Goal: Transaction & Acquisition: Purchase product/service

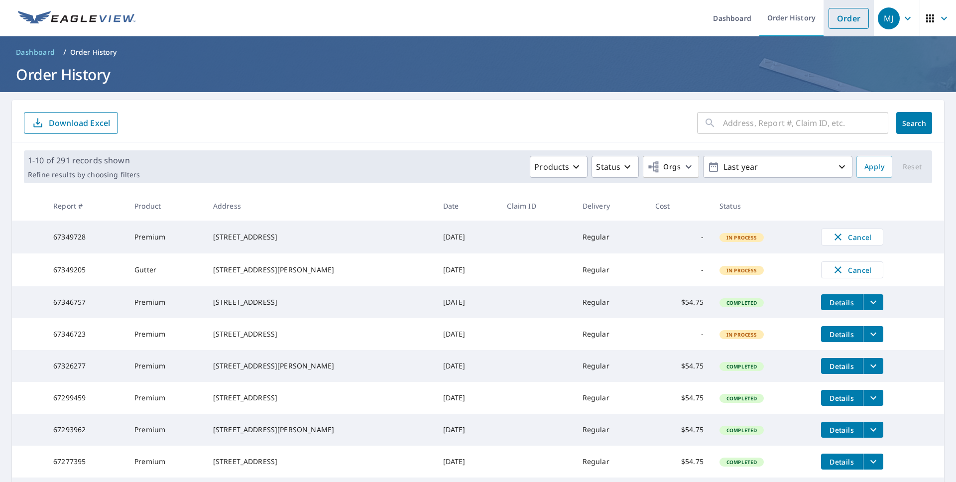
click at [834, 17] on link "Order" at bounding box center [849, 18] width 40 height 21
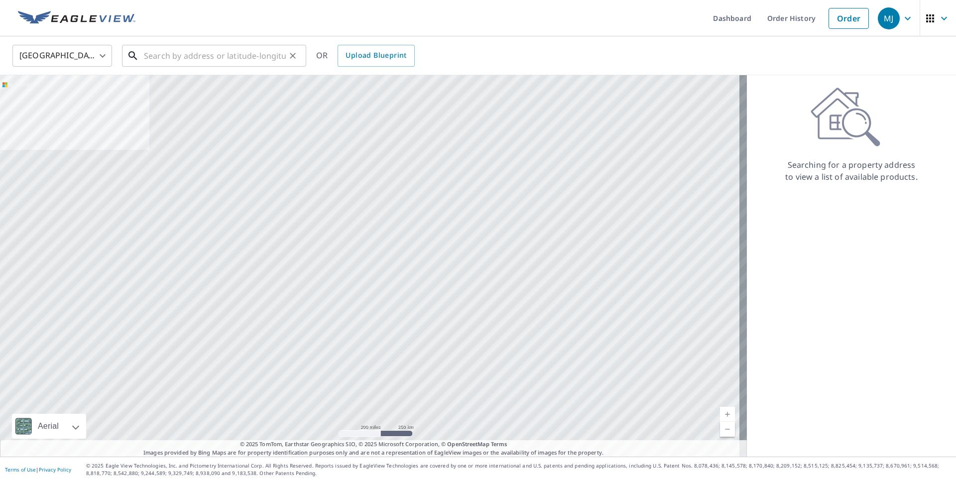
click at [196, 58] on input "text" at bounding box center [215, 56] width 142 height 28
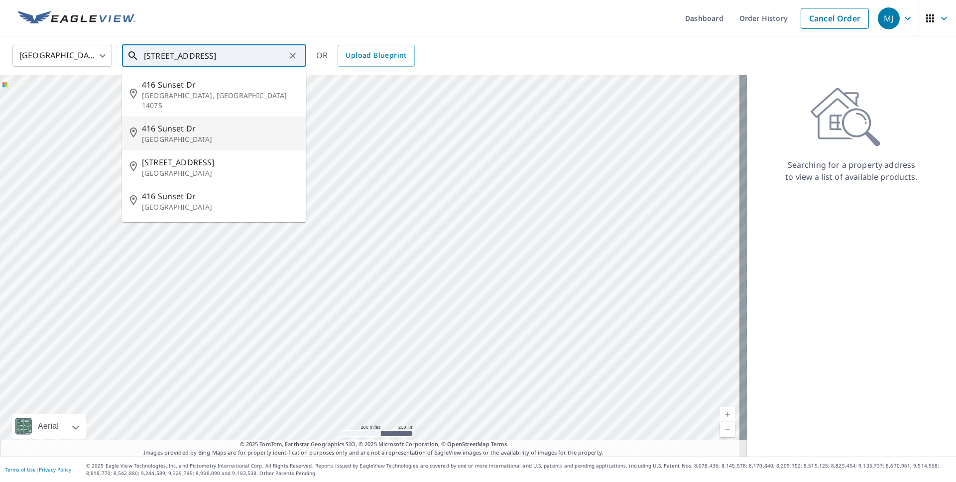
click at [175, 123] on span "416 Sunset Dr" at bounding box center [220, 129] width 156 height 12
type input "[STREET_ADDRESS][PERSON_NAME]"
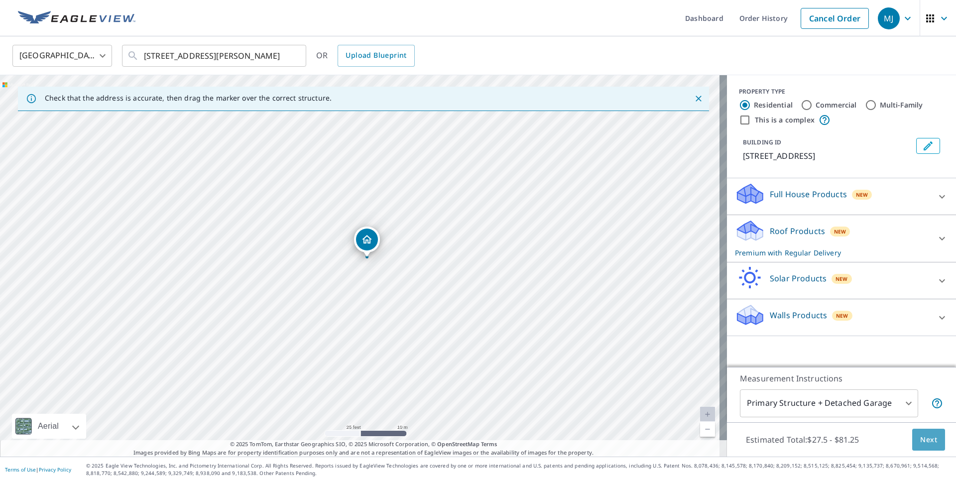
click at [933, 446] on button "Next" at bounding box center [928, 440] width 33 height 22
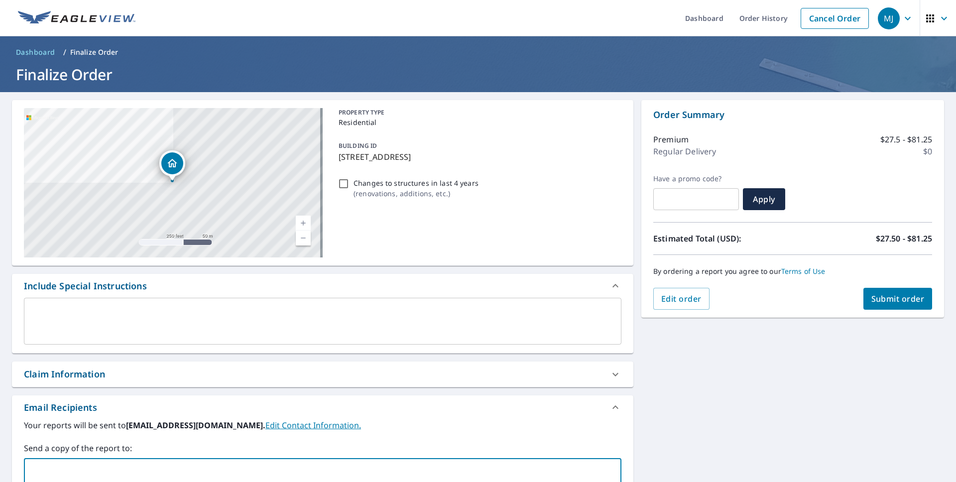
click at [80, 466] on input "text" at bounding box center [315, 472] width 574 height 19
type input "[EMAIL_ADDRESS][DOMAIN_NAME]"
click at [392, 423] on label "Your reports will be sent to [EMAIL_ADDRESS][DOMAIN_NAME]. Edit Contact Informa…" at bounding box center [323, 425] width 598 height 12
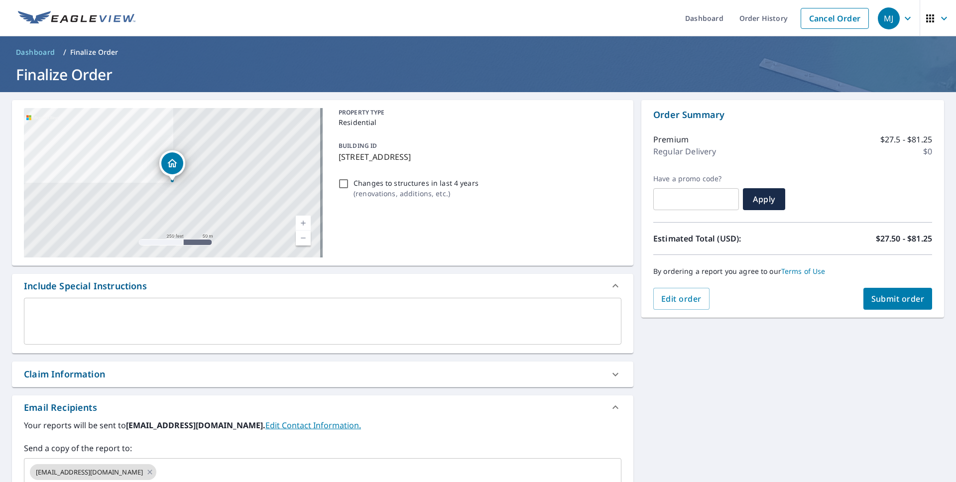
click at [908, 297] on span "Submit order" at bounding box center [898, 298] width 53 height 11
checkbox input "true"
